Goal: Task Accomplishment & Management: Use online tool/utility

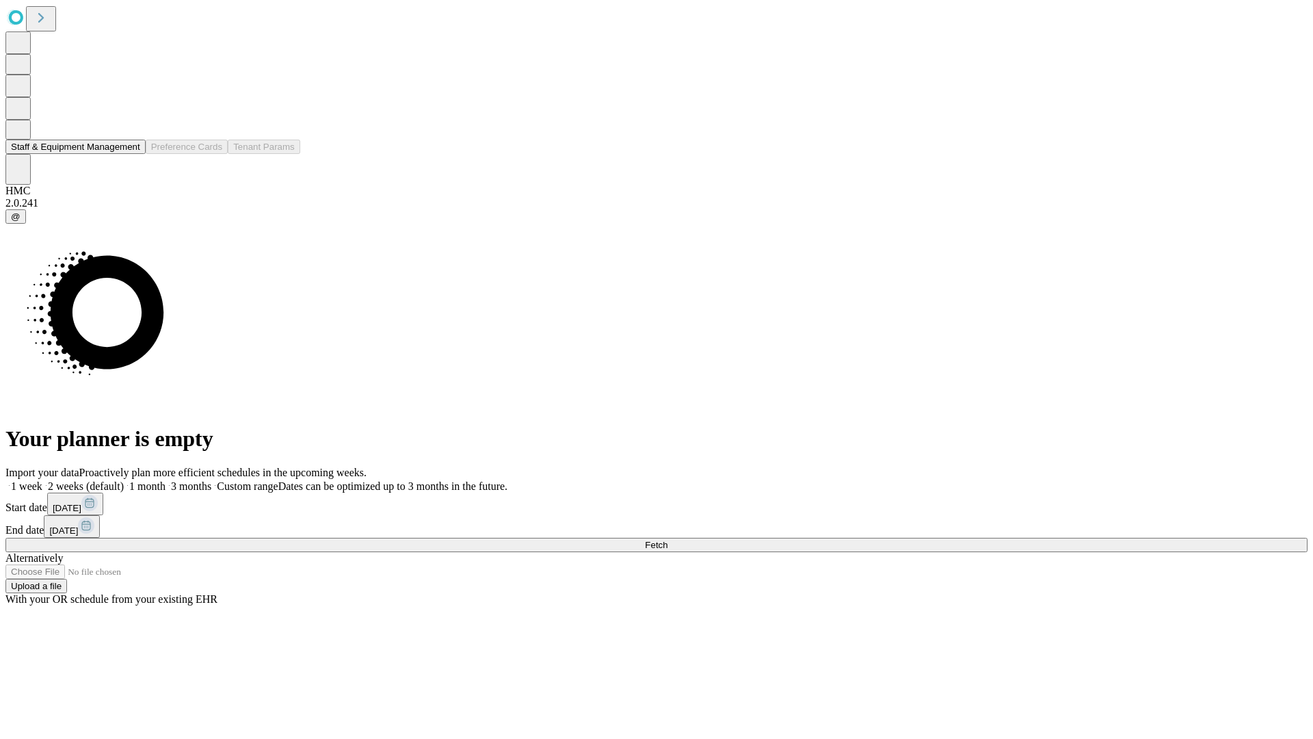
click at [131, 154] on button "Staff & Equipment Management" at bounding box center [75, 147] width 140 height 14
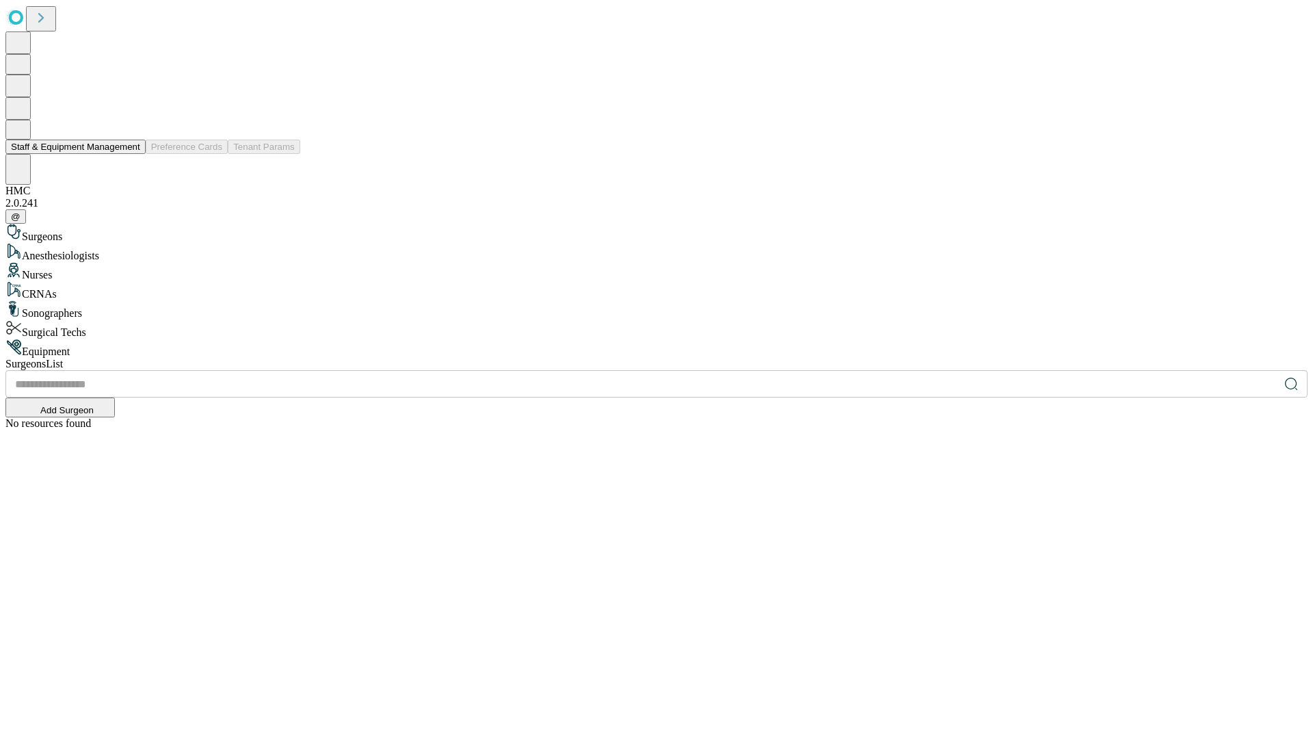
click at [131, 154] on button "Staff & Equipment Management" at bounding box center [75, 147] width 140 height 14
